Goal: Information Seeking & Learning: Understand process/instructions

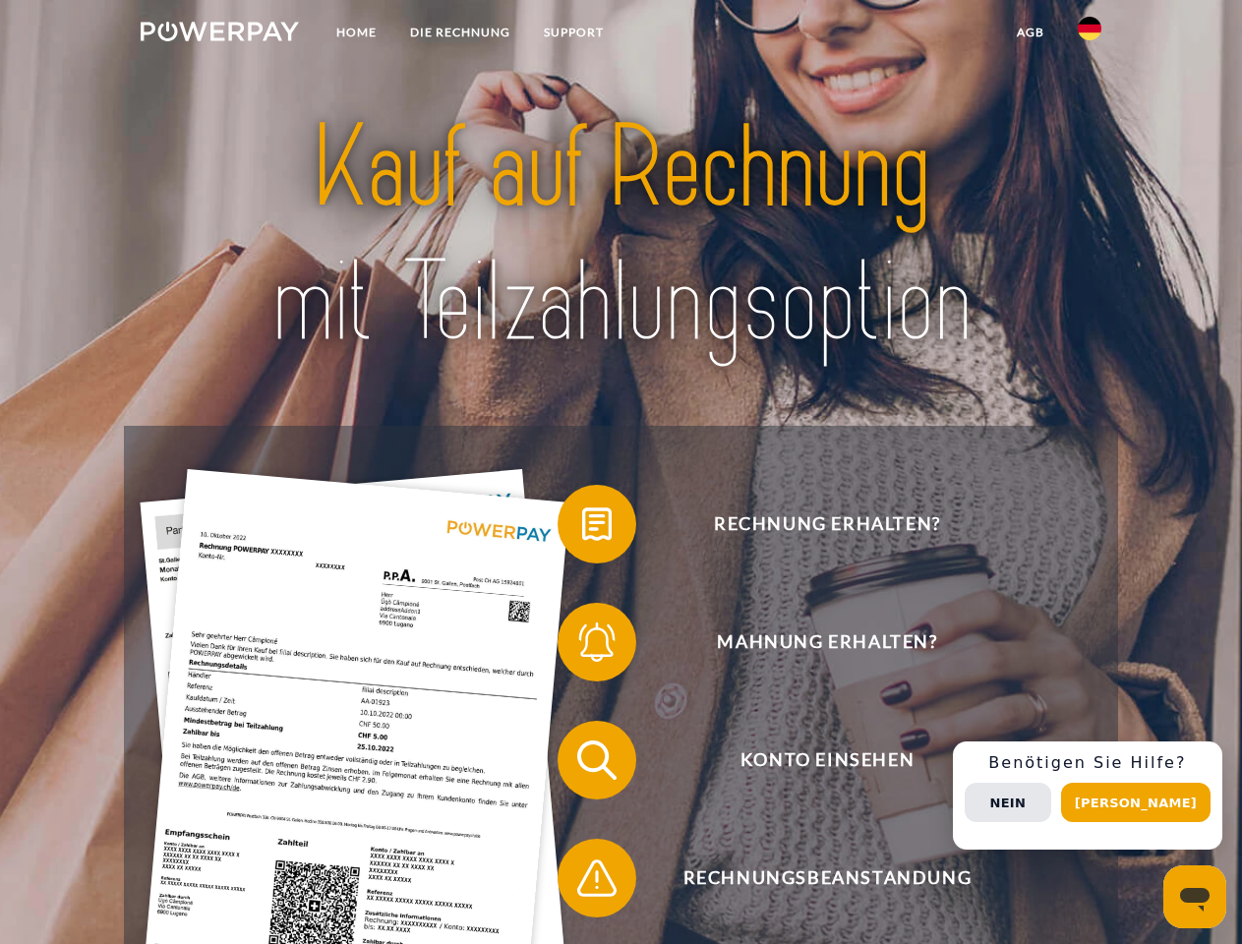
click at [219, 34] on img at bounding box center [220, 32] width 158 height 20
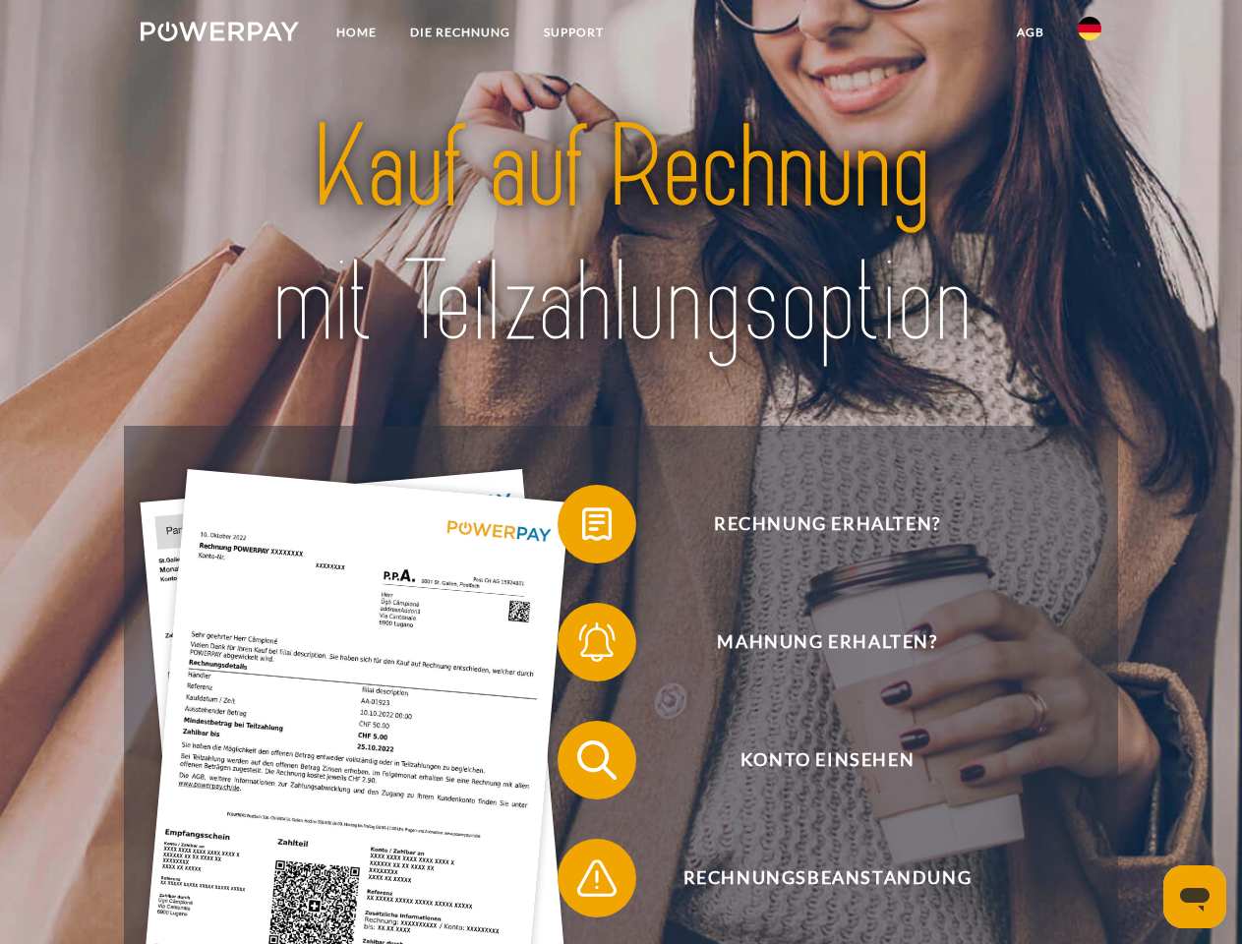
click at [1090, 34] on img at bounding box center [1090, 29] width 24 height 24
click at [1030, 32] on link "agb" at bounding box center [1030, 32] width 61 height 35
click at [582, 528] on span at bounding box center [567, 524] width 98 height 98
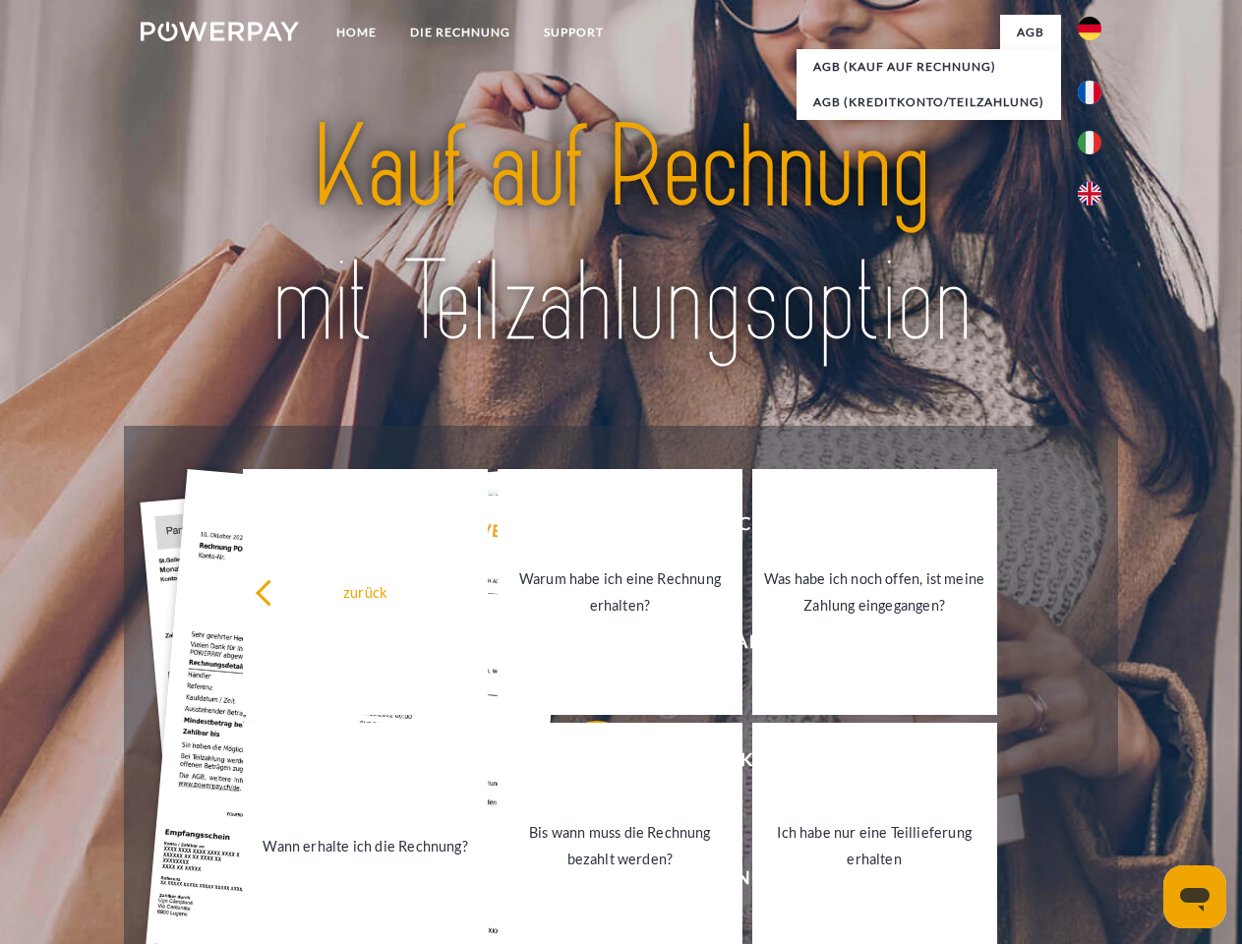
click at [582, 646] on link "Warum habe ich eine Rechnung erhalten?" at bounding box center [620, 592] width 245 height 246
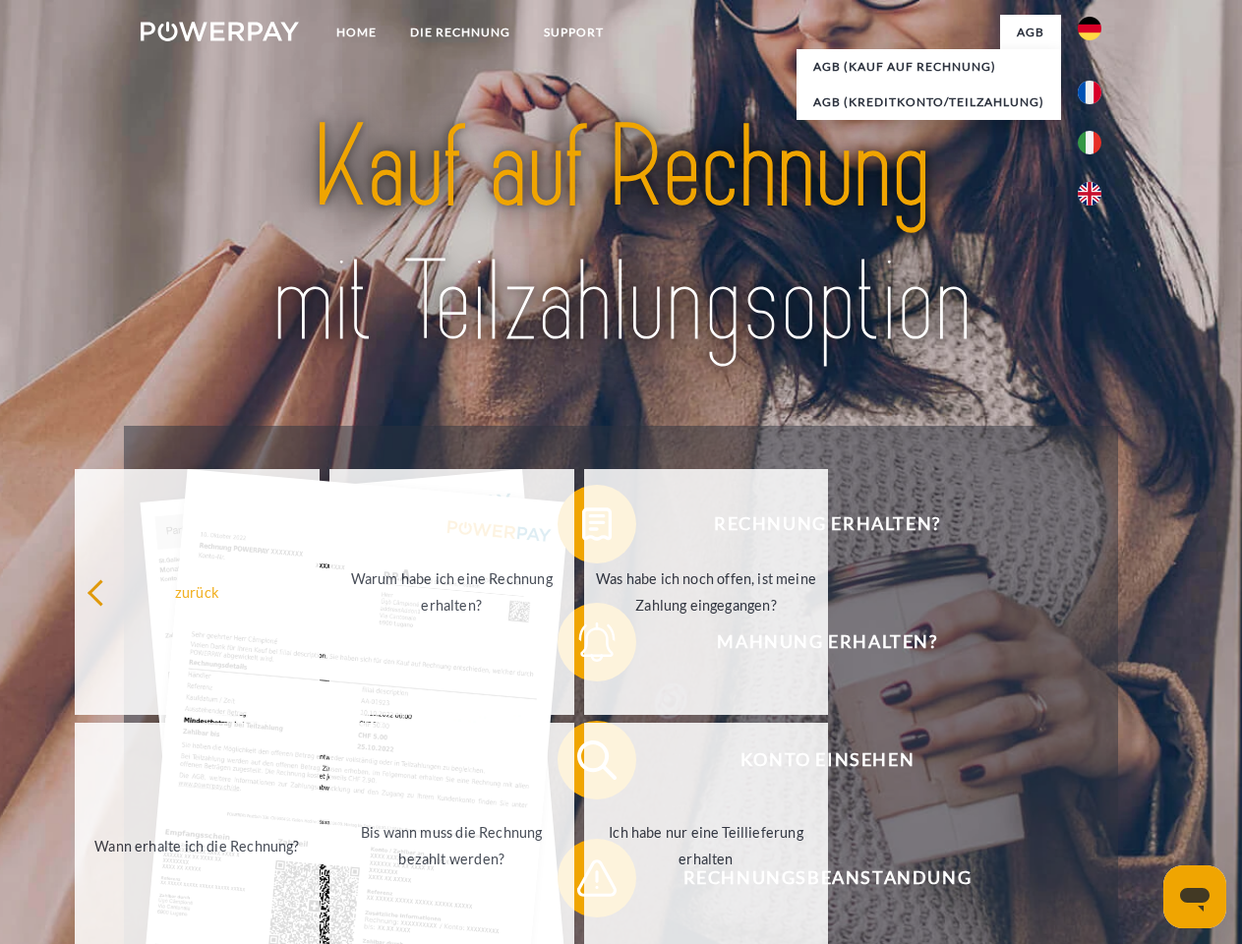
click at [582, 764] on div "Rechnung erhalten? Mahnung erhalten? Konto einsehen" at bounding box center [620, 819] width 993 height 787
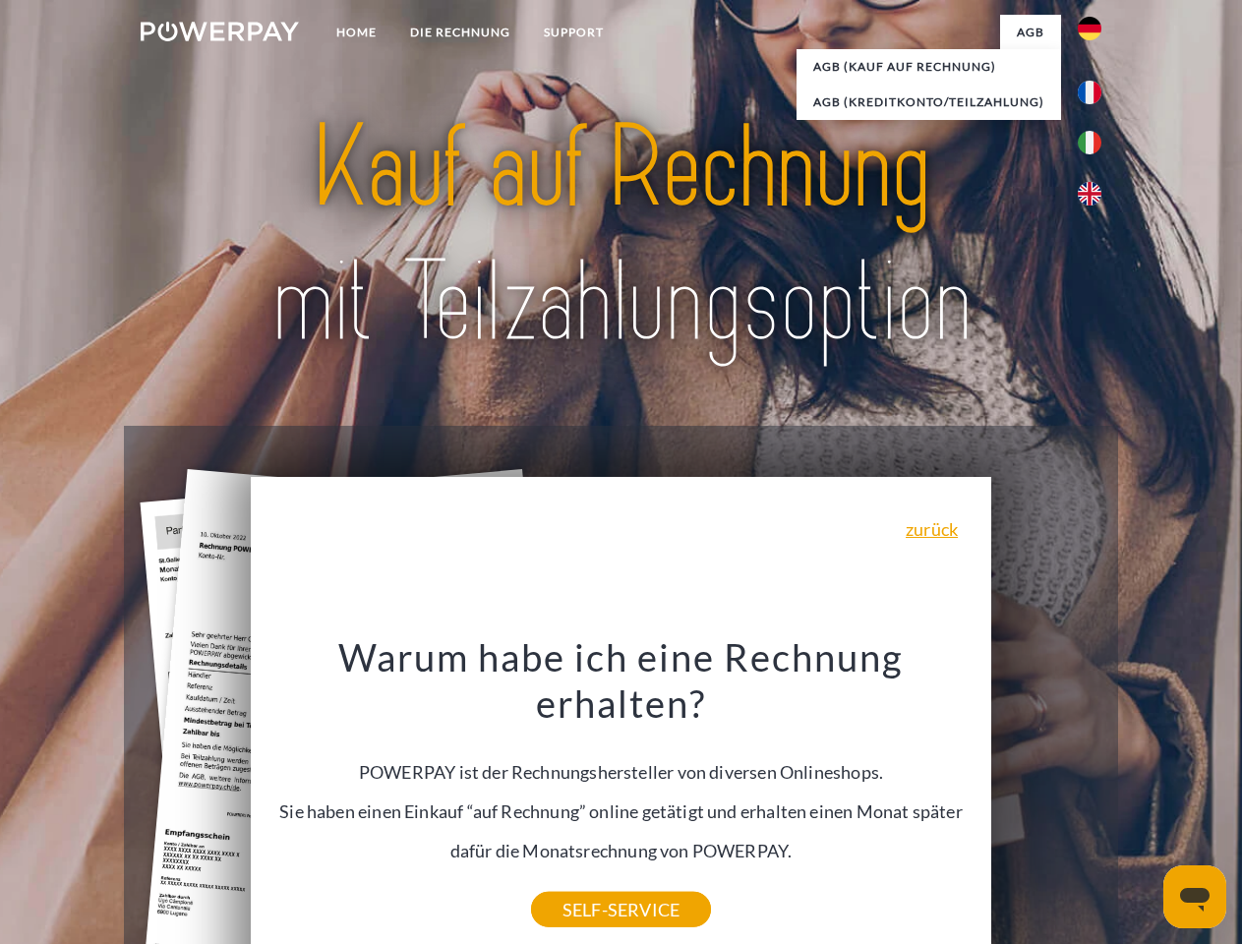
click at [582, 882] on div "Warum habe ich eine Rechnung erhalten? POWERPAY ist der Rechnungshersteller von…" at bounding box center [622, 771] width 718 height 276
click at [1094, 796] on div "Rechnung erhalten? Mahnung erhalten? Konto einsehen" at bounding box center [620, 819] width 993 height 787
click at [1046, 799] on span "Konto einsehen" at bounding box center [827, 760] width 482 height 79
click at [1143, 802] on header "Home DIE RECHNUNG SUPPORT" at bounding box center [621, 679] width 1242 height 1358
